Goal: Transaction & Acquisition: Book appointment/travel/reservation

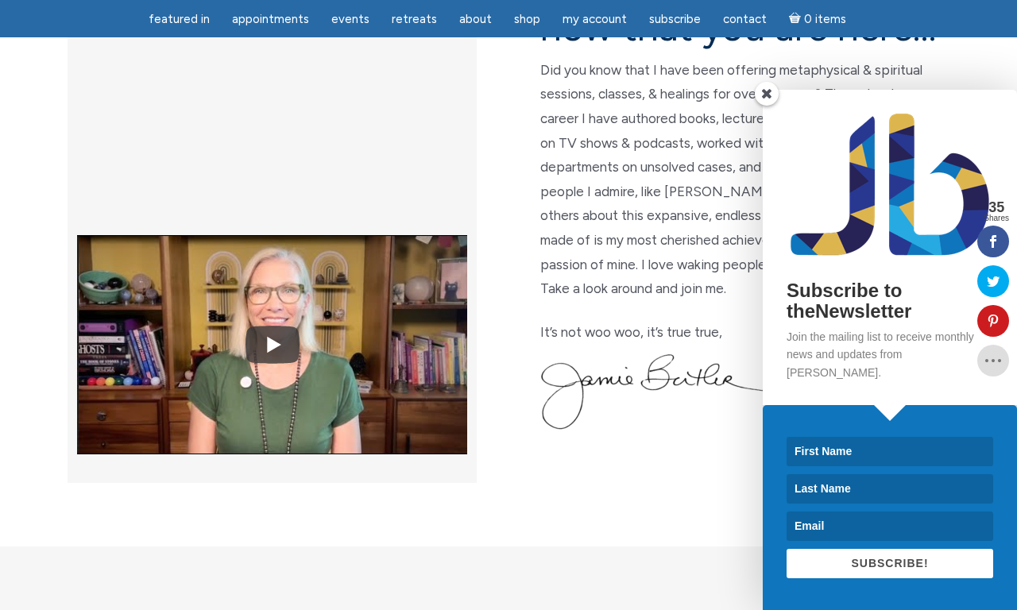
scroll to position [409, 0]
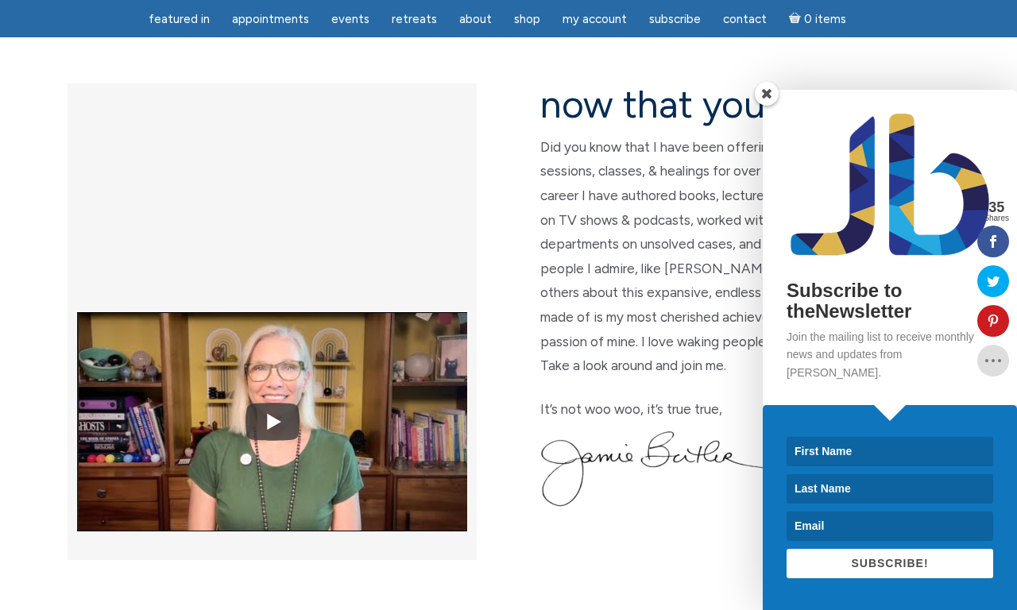
click at [764, 106] on span at bounding box center [767, 94] width 24 height 24
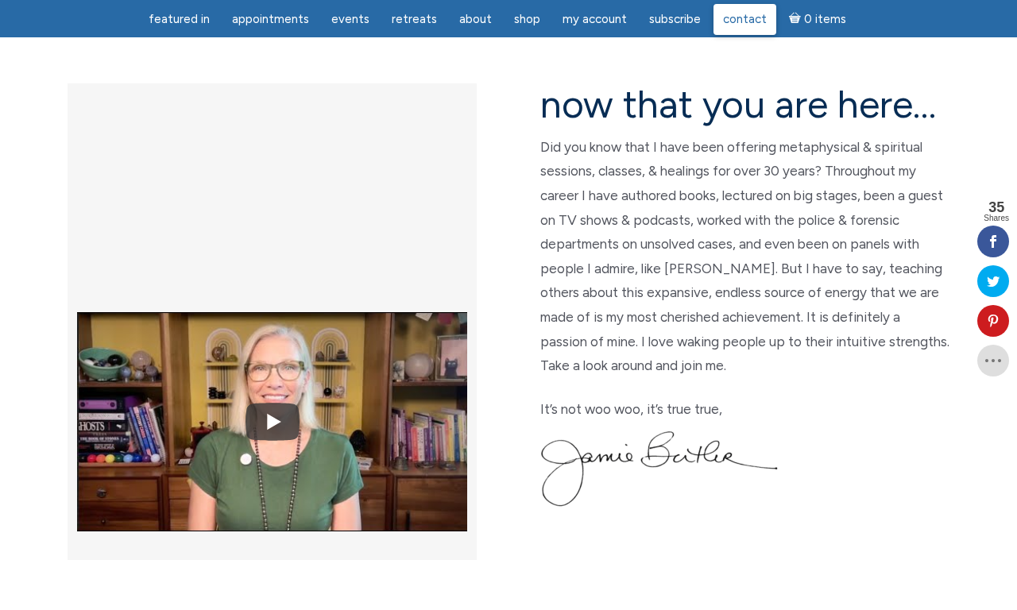
click at [740, 20] on span "Contact" at bounding box center [745, 19] width 44 height 14
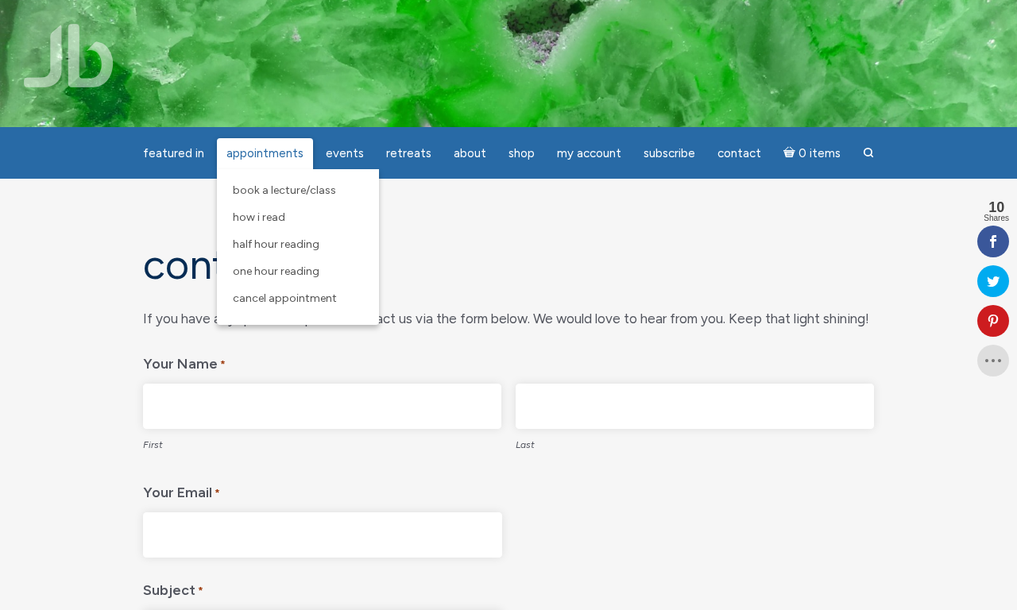
click at [275, 146] on span "Appointments" at bounding box center [264, 153] width 77 height 14
click at [306, 241] on span "Half Hour Reading" at bounding box center [276, 245] width 87 height 14
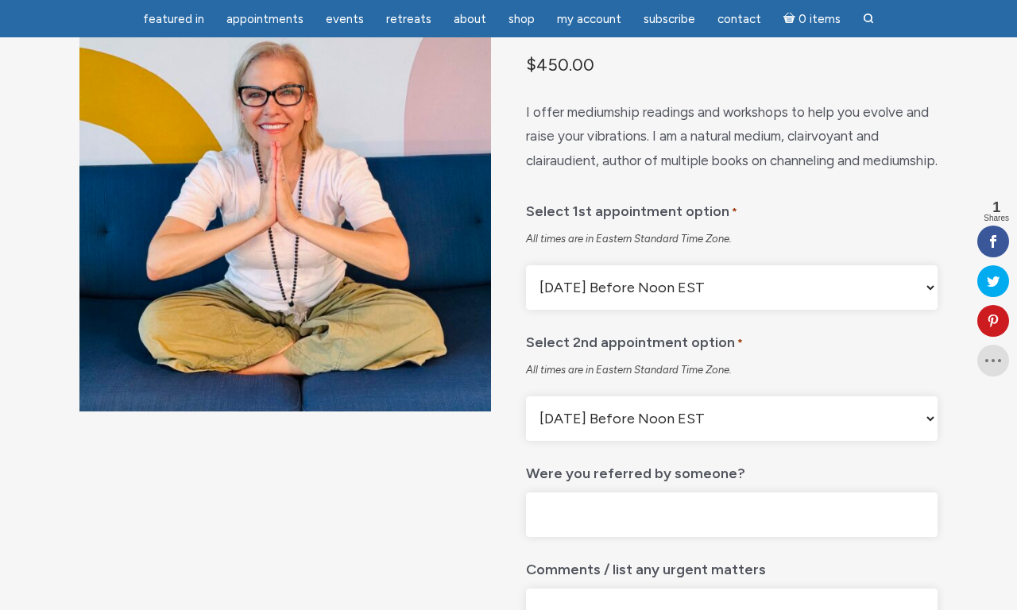
scroll to position [160, 0]
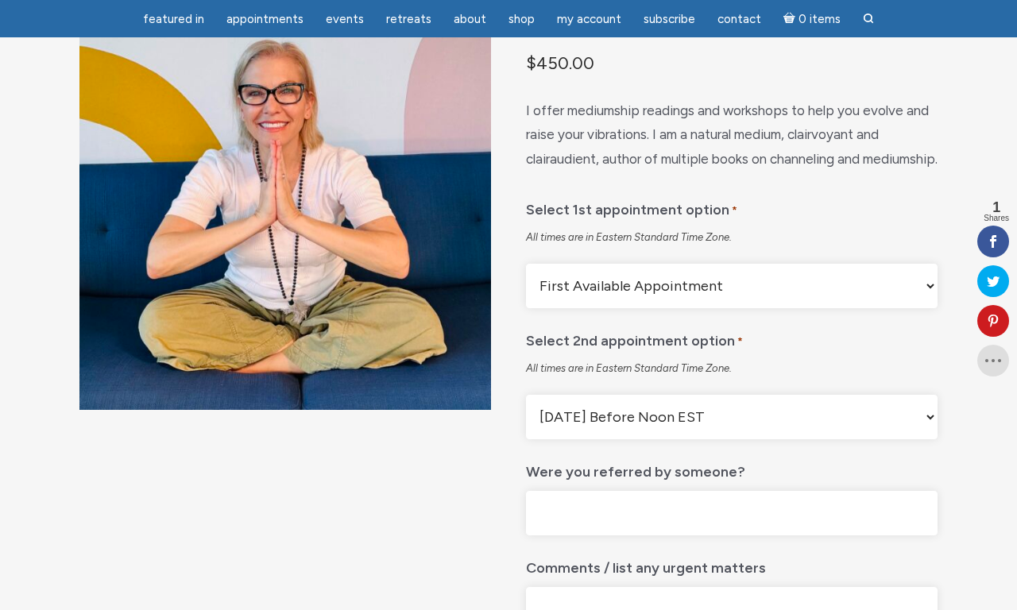
select select "[DATE] Before Noon EST"
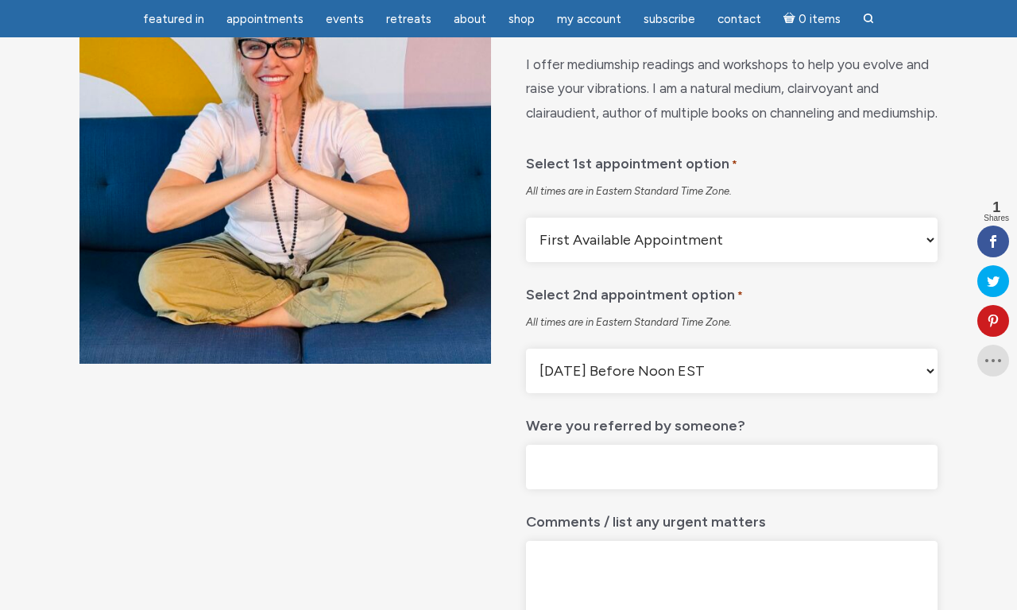
scroll to position [207, 0]
click at [925, 366] on div "Select 2nd appointment option * All times are in Eastern Standard Time Zone. Mo…" at bounding box center [731, 334] width 411 height 118
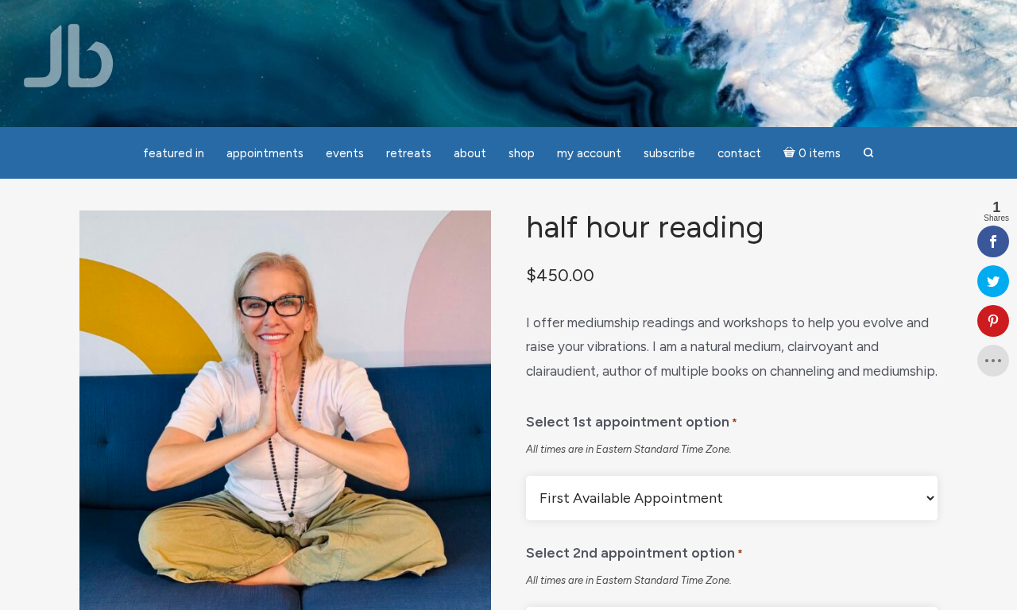
scroll to position [0, 0]
click at [672, 155] on span "Subscribe" at bounding box center [669, 153] width 52 height 14
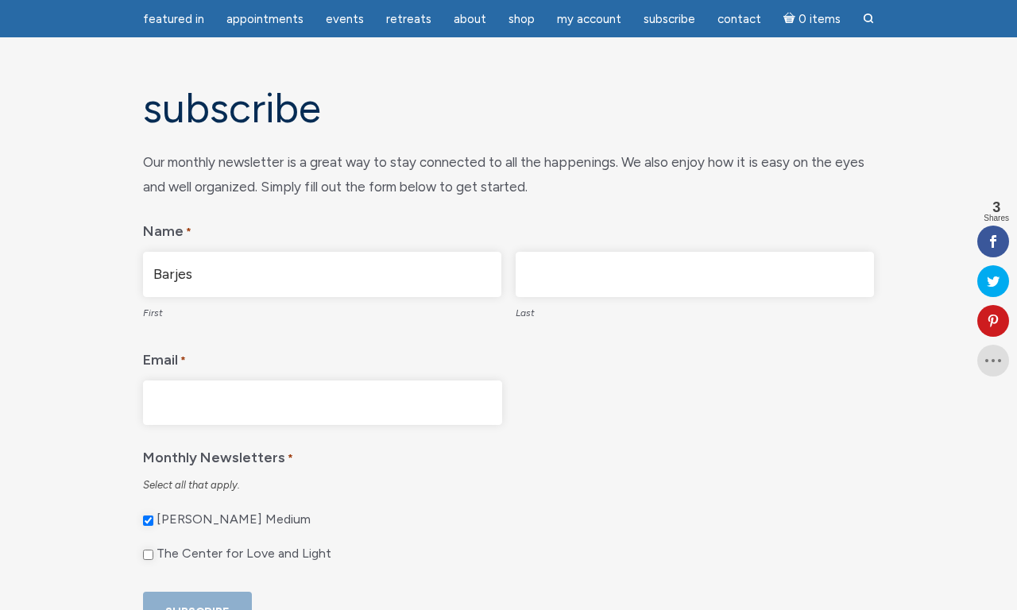
scroll to position [106, 0]
type input "Barjes"
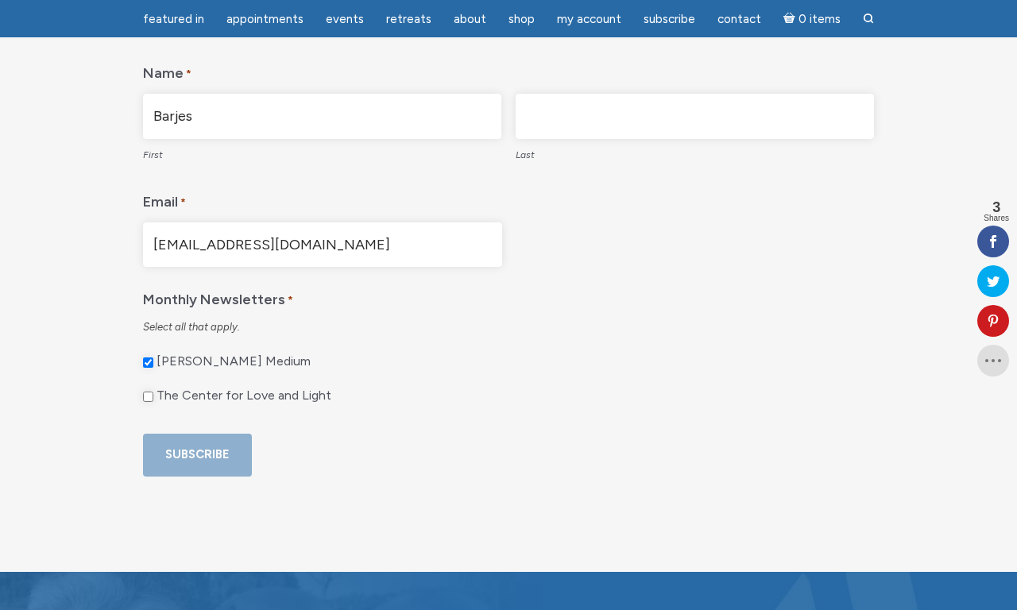
scroll to position [280, 0]
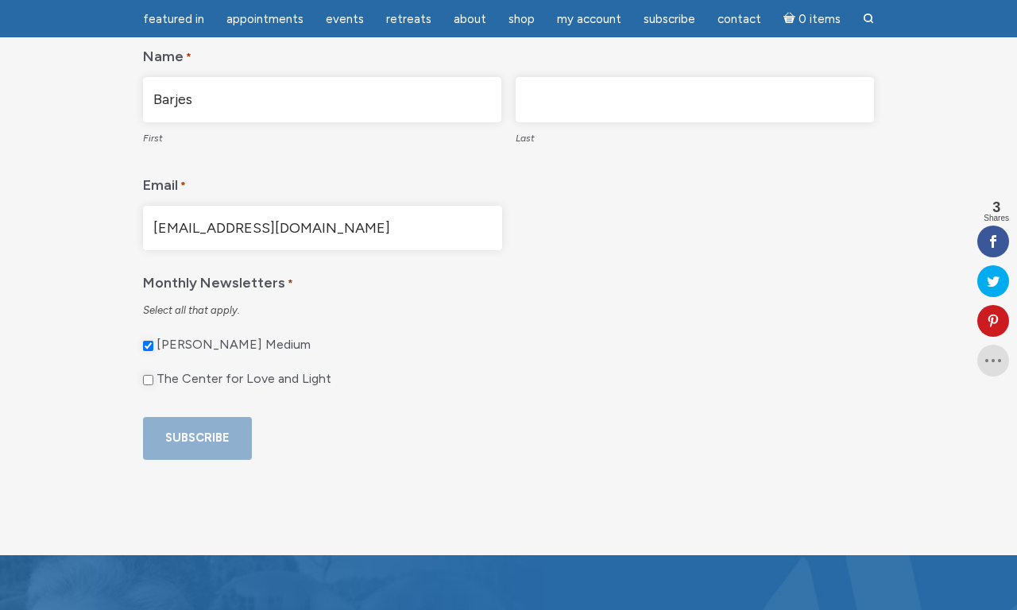
type input "barjes.alotaibi@gmail.com"
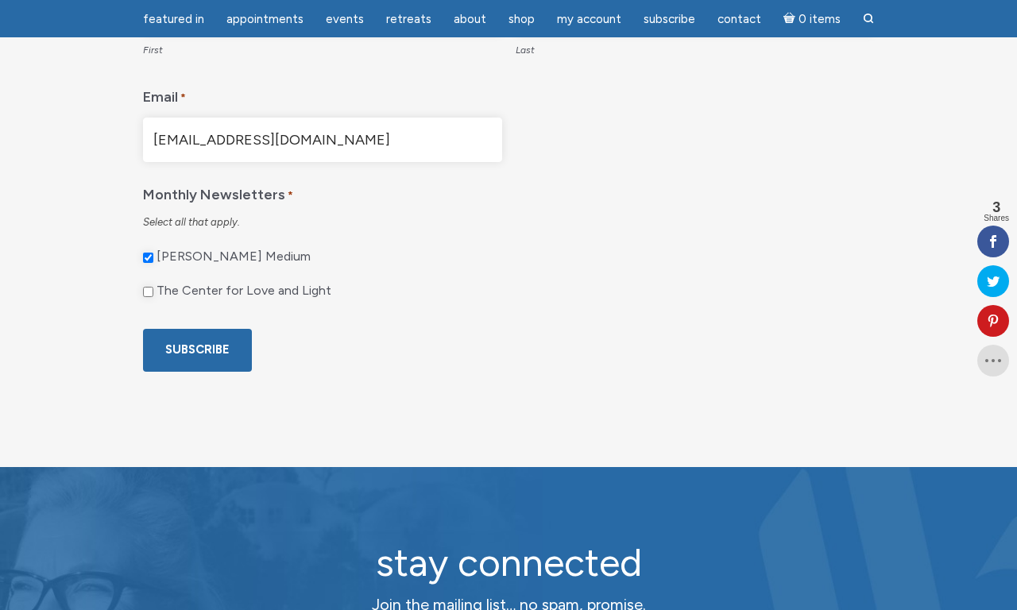
scroll to position [388, 0]
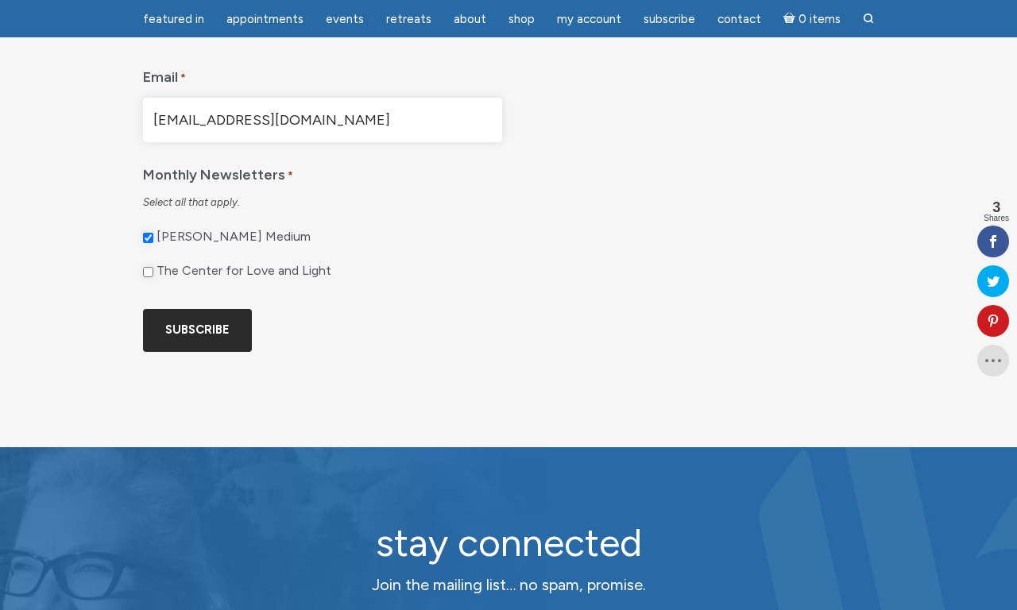
click at [216, 351] on input "Subscribe" at bounding box center [197, 330] width 109 height 42
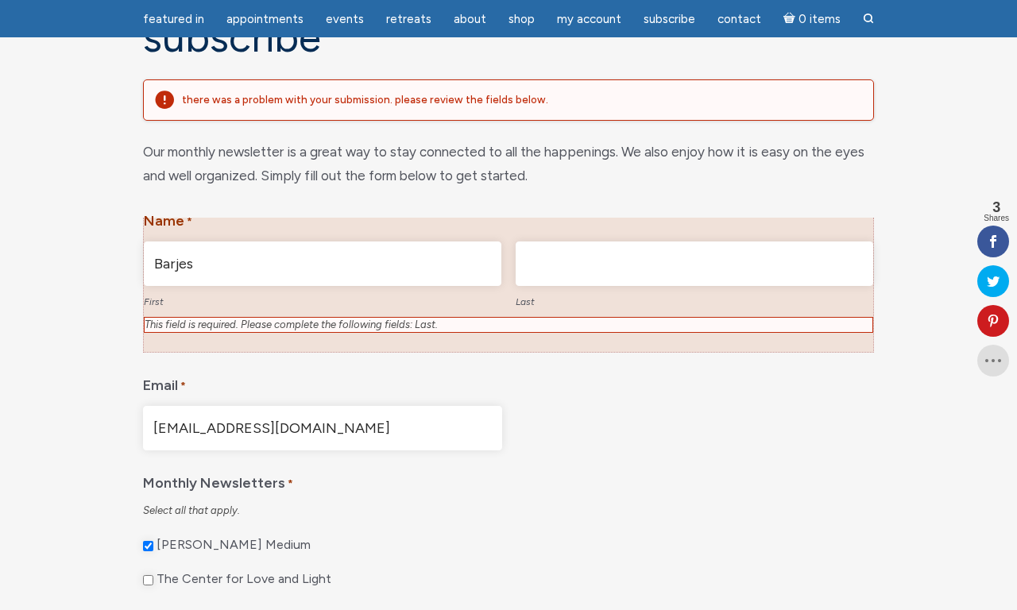
scroll to position [16, 6]
click at [226, 326] on div "This field is required. Please complete the following fields: Last." at bounding box center [508, 325] width 729 height 16
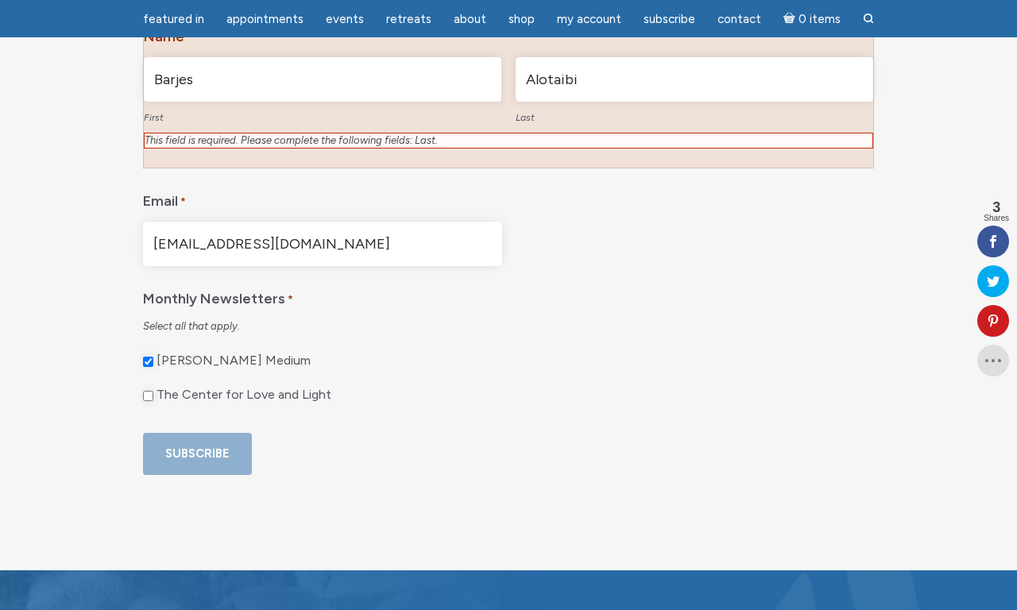
scroll to position [362, 0]
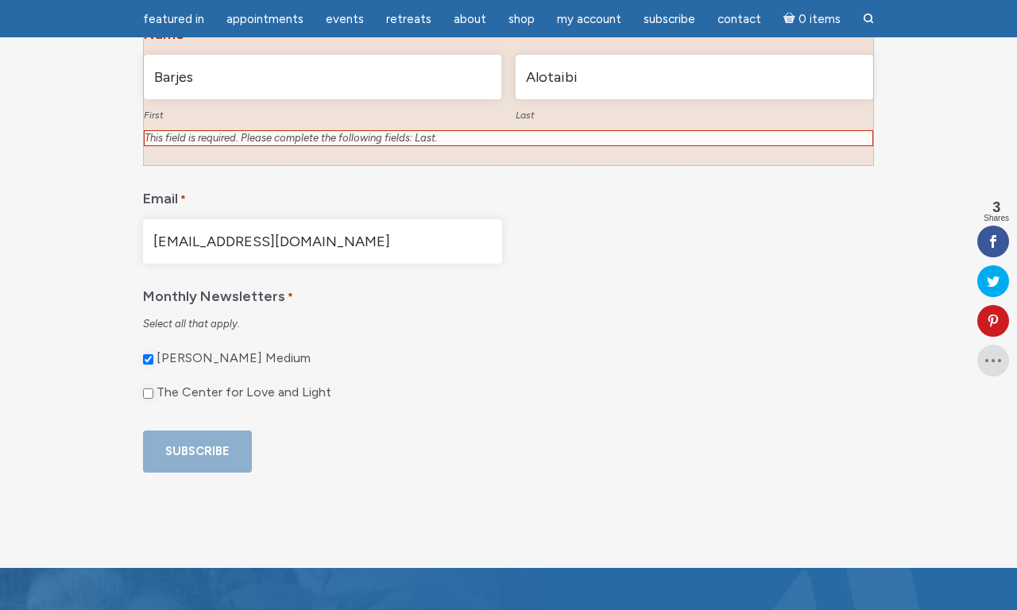
type input "Alotaibi"
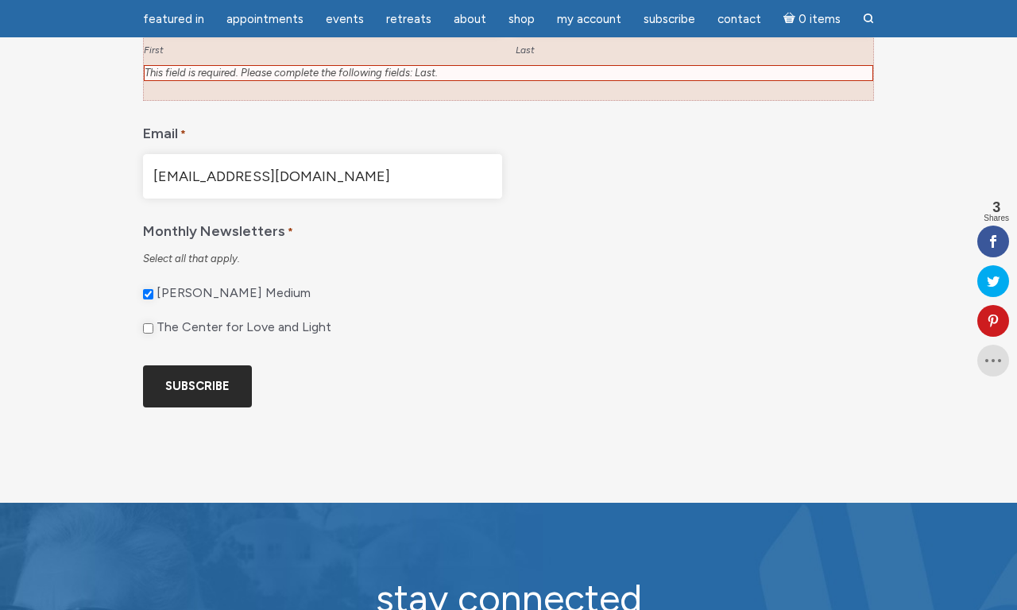
click at [218, 408] on input "Subscribe" at bounding box center [197, 386] width 109 height 42
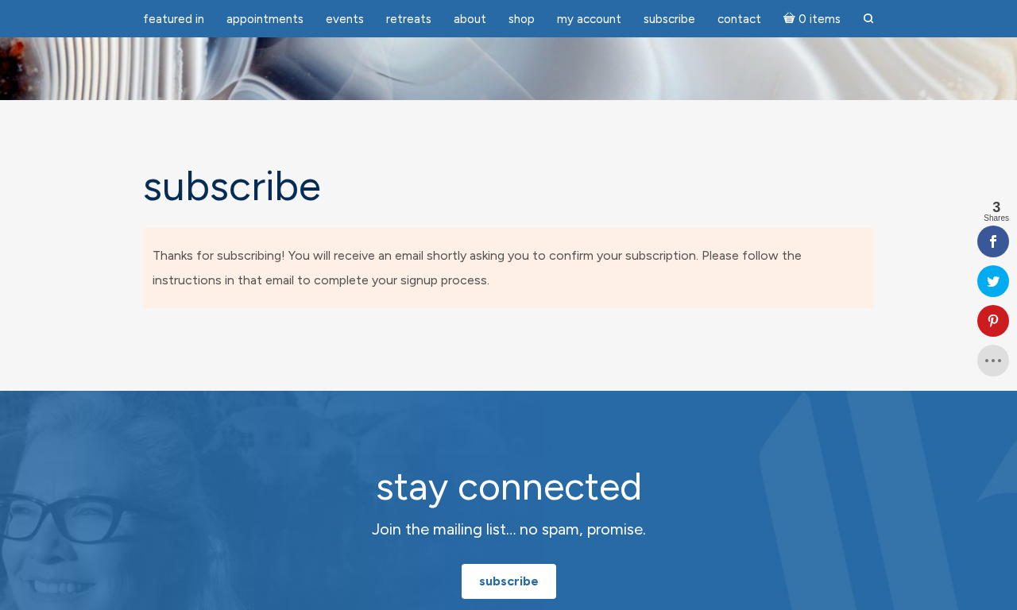
scroll to position [19, 0]
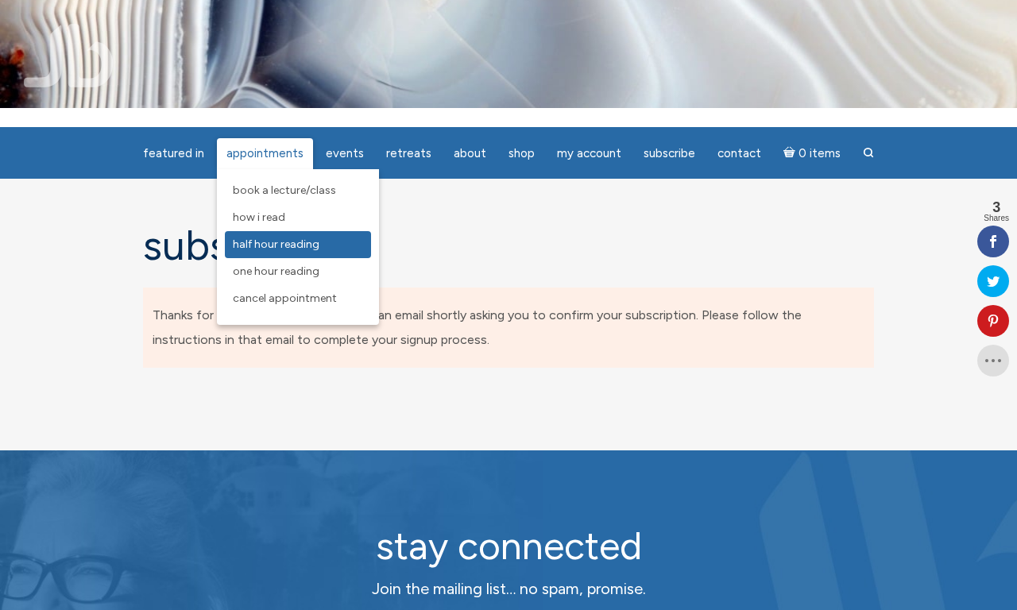
click at [296, 240] on span "Half Hour Reading" at bounding box center [276, 245] width 87 height 14
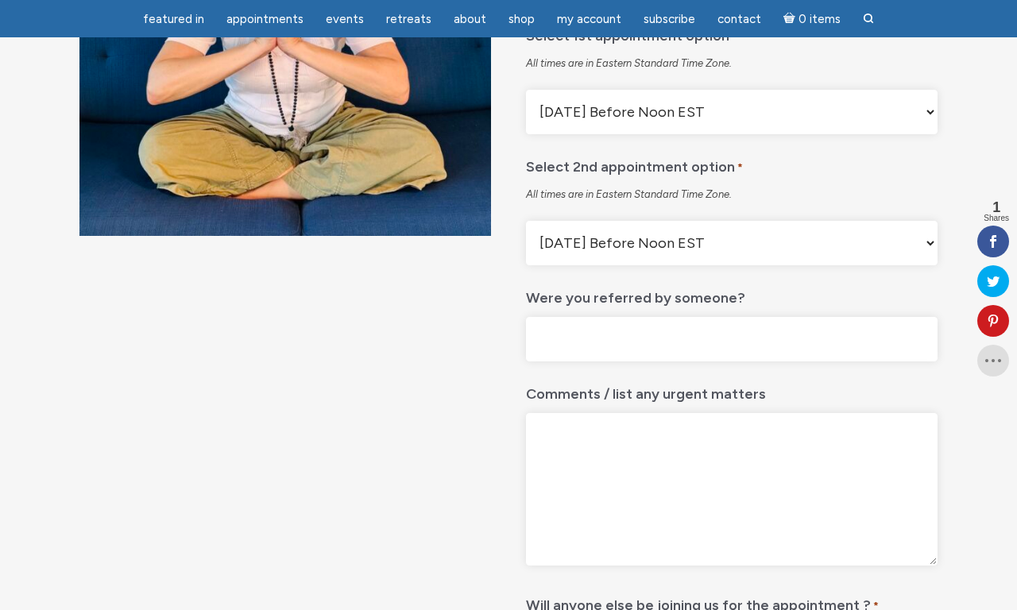
scroll to position [341, 0]
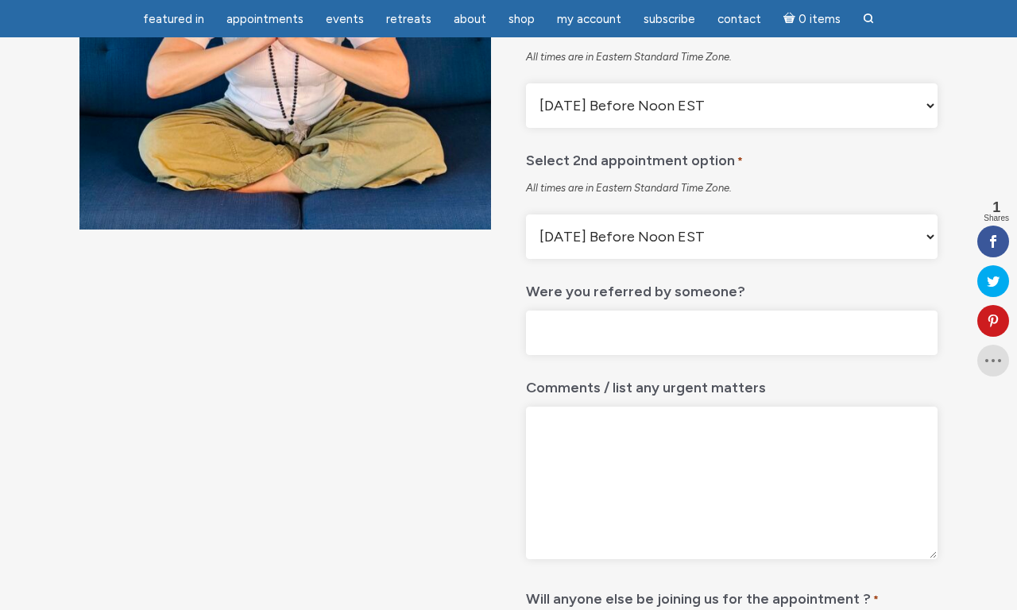
click at [610, 356] on input "Were you referred by someone?" at bounding box center [731, 333] width 411 height 45
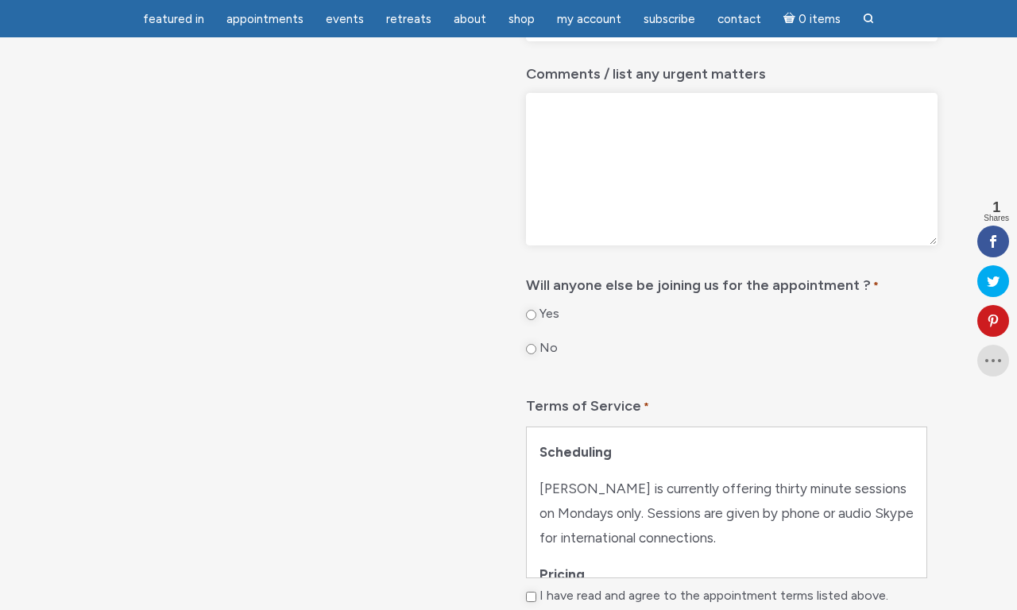
scroll to position [655, 0]
type input "No"
click at [530, 354] on input "No" at bounding box center [531, 349] width 10 height 10
radio input "true"
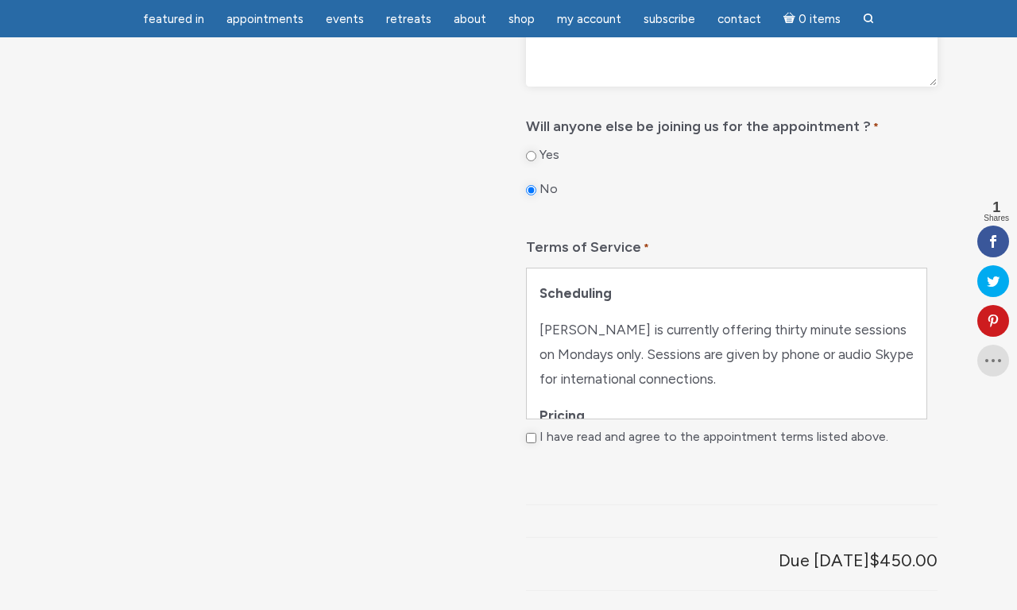
scroll to position [840, 0]
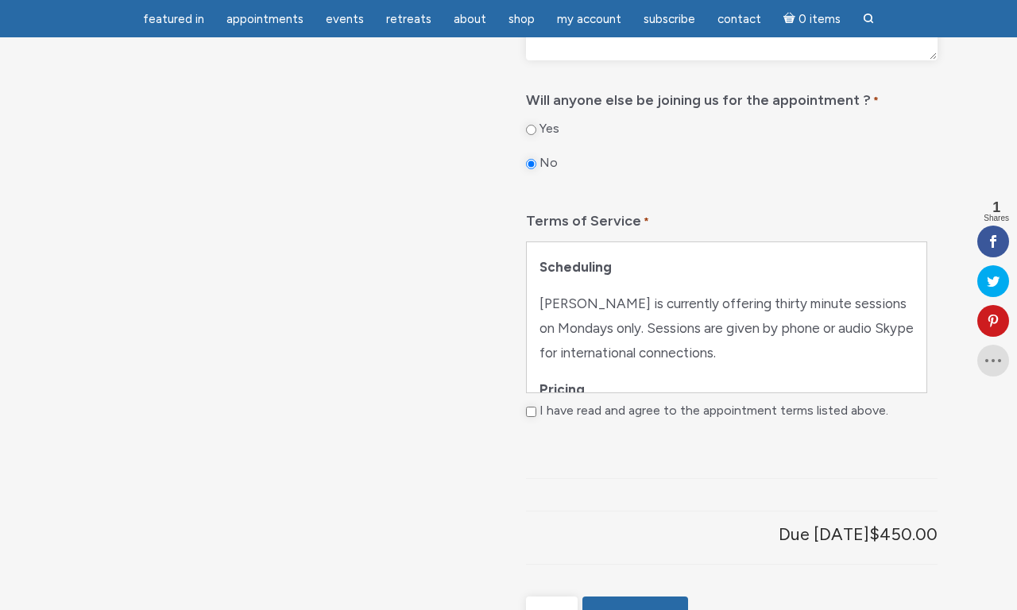
click at [526, 427] on div "I have read and agree to the appointment terms listed above." at bounding box center [731, 415] width 411 height 25
click at [530, 417] on input "I have read and agree to the appointment terms listed above." at bounding box center [531, 412] width 10 height 10
checkbox input "true"
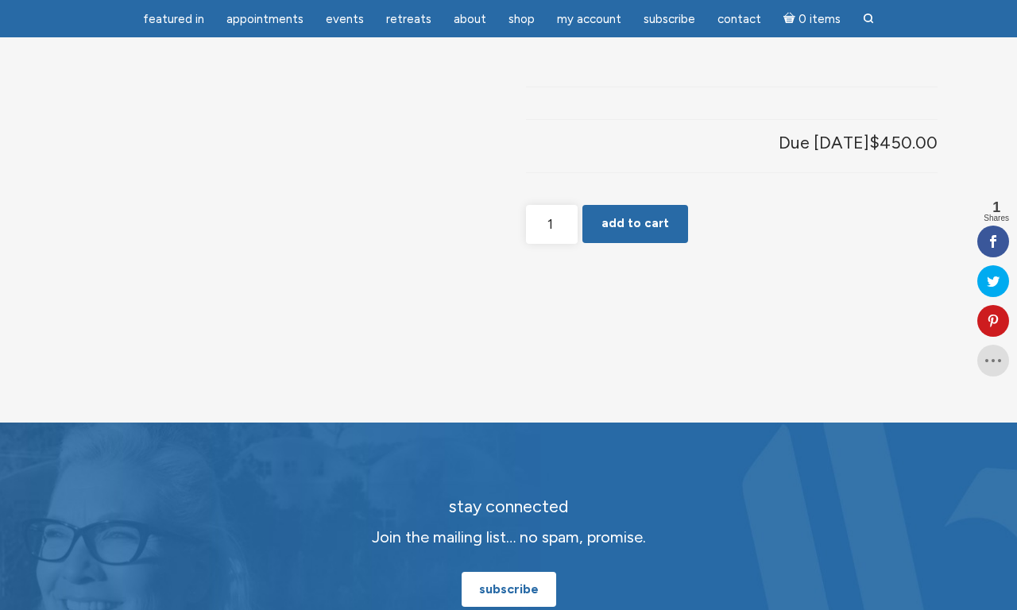
scroll to position [1250, 0]
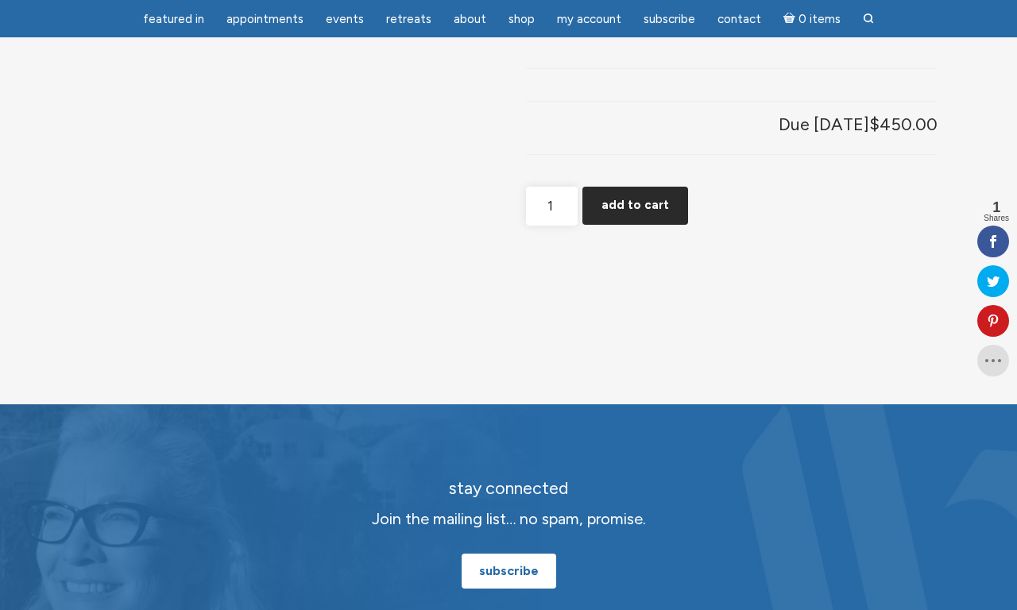
click at [639, 225] on button "Add to cart" at bounding box center [635, 206] width 106 height 38
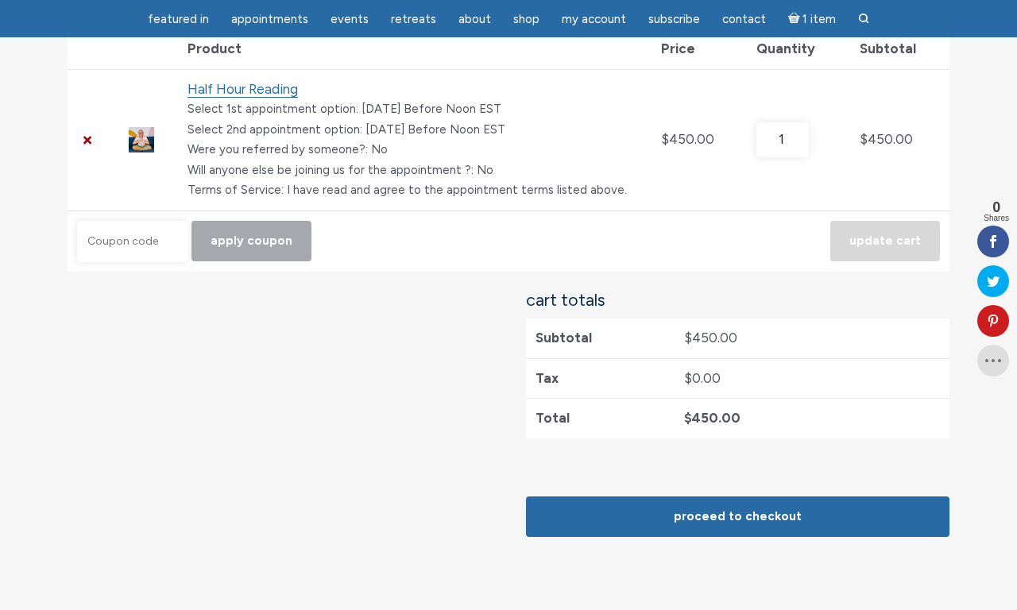
scroll to position [323, 0]
click at [175, 247] on input "Coupon:" at bounding box center [132, 241] width 111 height 41
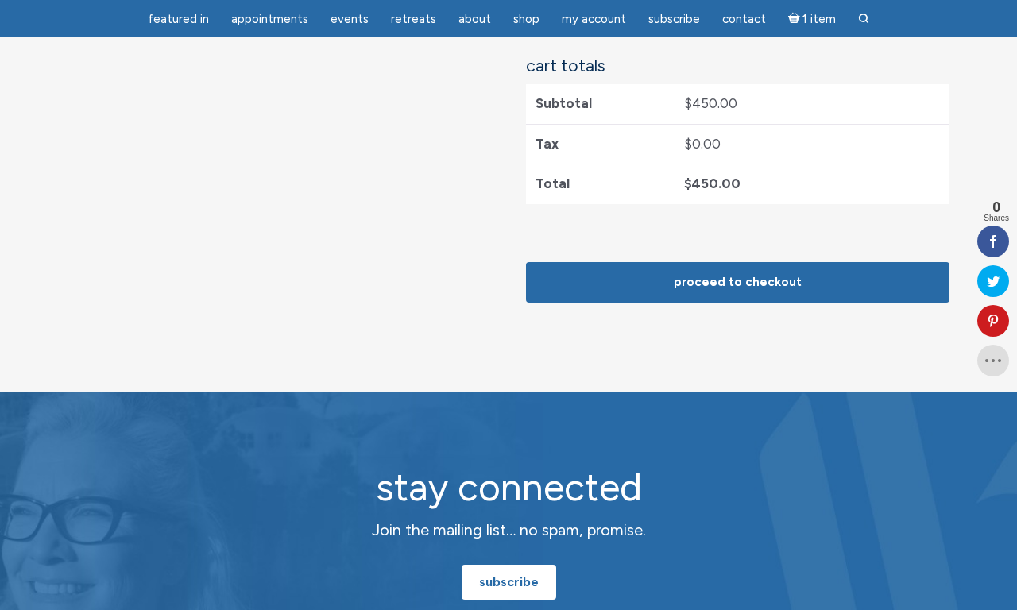
scroll to position [541, 0]
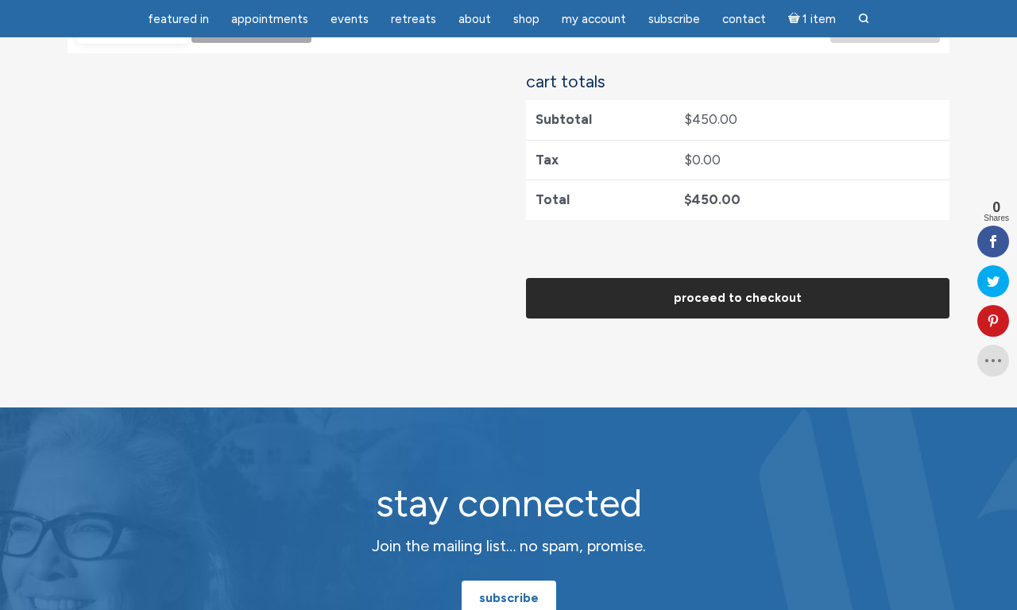
click at [740, 292] on link "Proceed to checkout" at bounding box center [737, 298] width 423 height 41
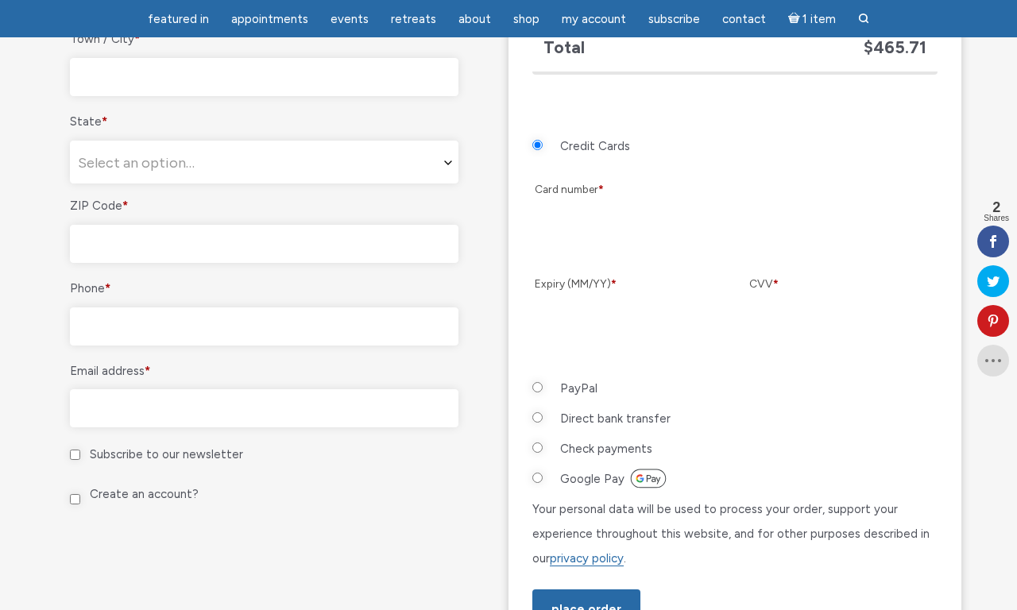
scroll to position [846, 0]
click at [538, 473] on input "Google Pay" at bounding box center [537, 478] width 10 height 10
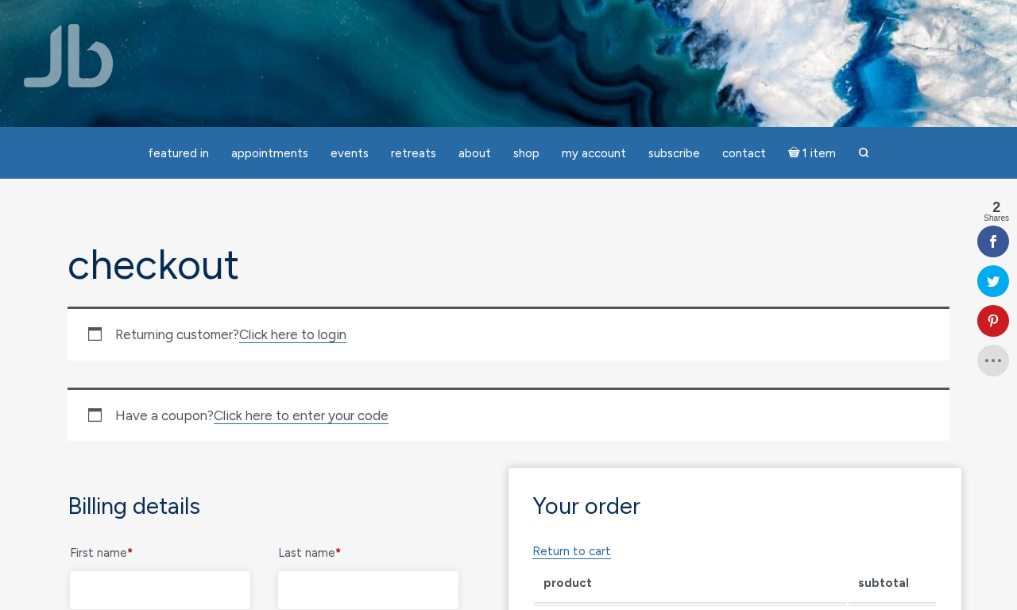
scroll to position [0, 0]
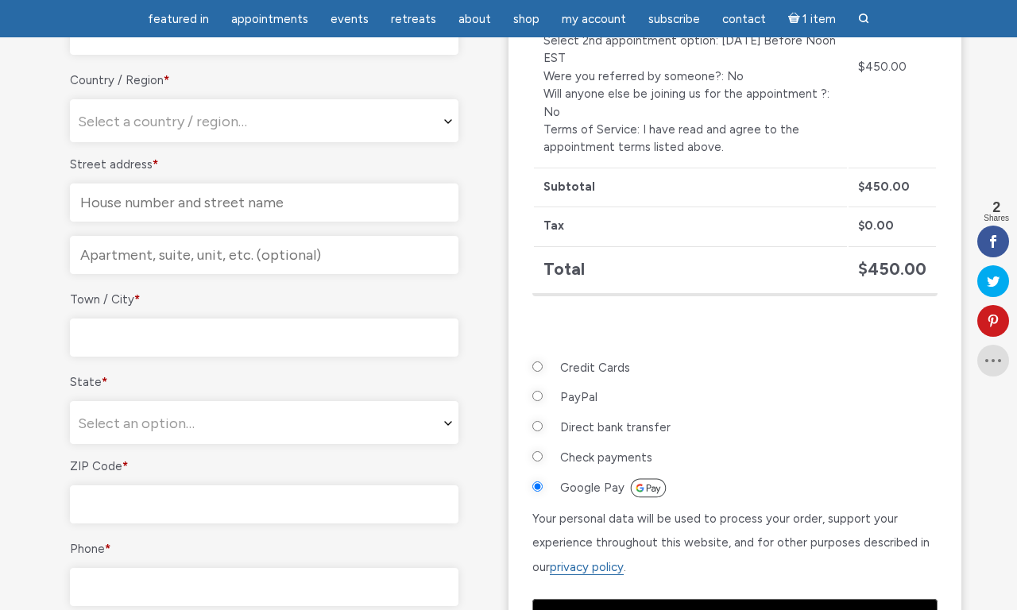
scroll to position [598, 0]
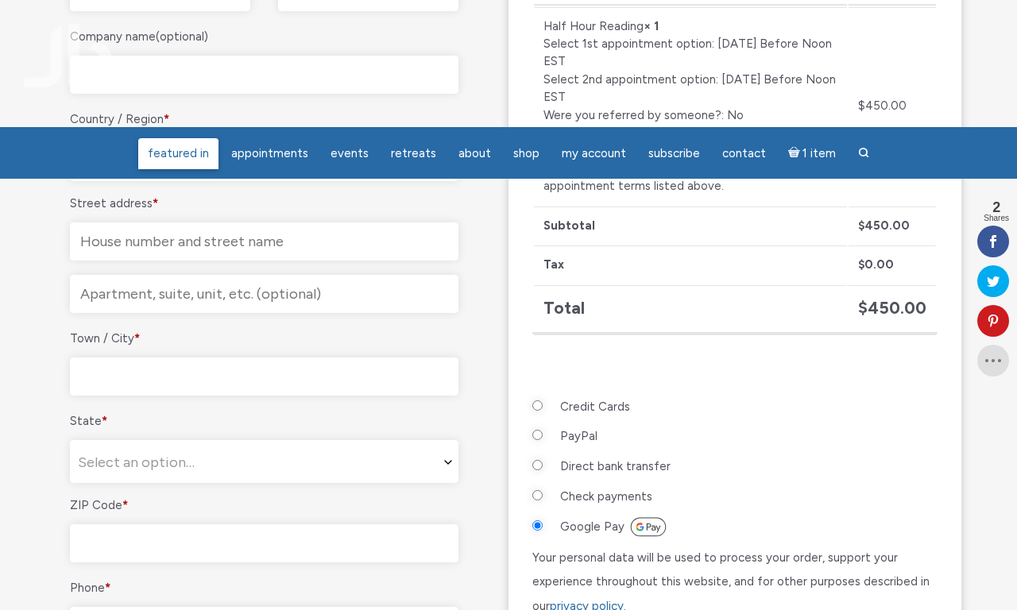
click at [192, 146] on span "featured in" at bounding box center [178, 153] width 61 height 14
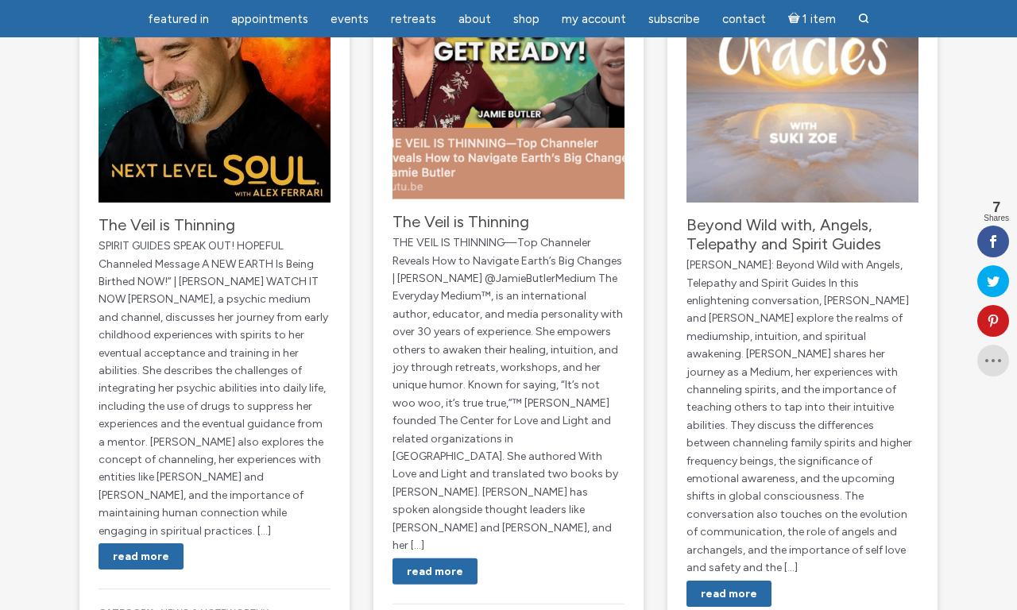
scroll to position [308, 0]
